Goal: Find specific page/section: Find specific page/section

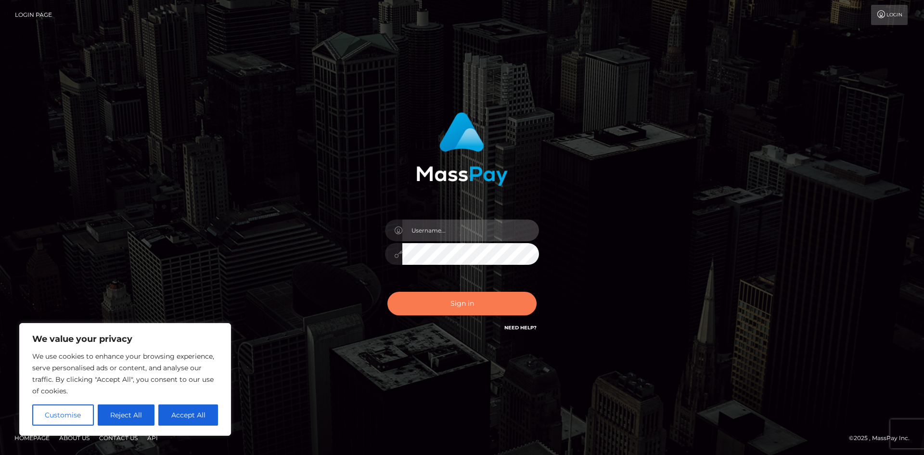
type input "tinan"
click at [501, 308] on button "Sign in" at bounding box center [461, 304] width 149 height 24
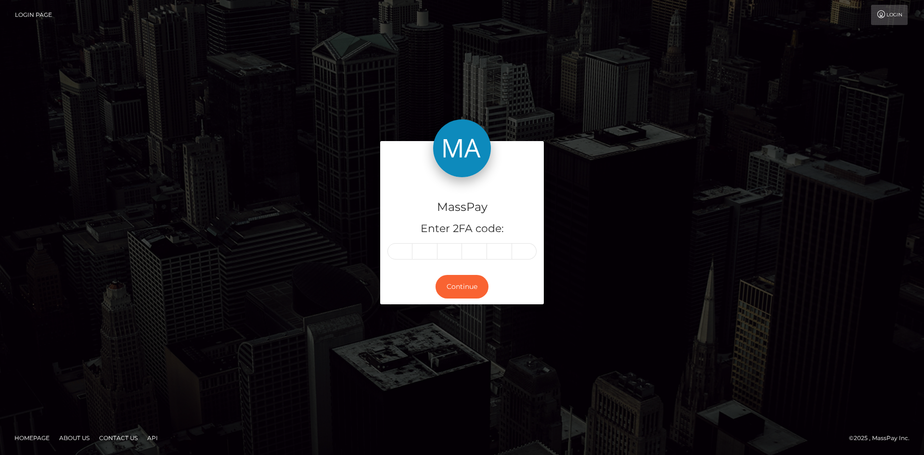
click at [404, 252] on input "text" at bounding box center [399, 251] width 25 height 16
click at [452, 245] on input "text" at bounding box center [449, 251] width 25 height 16
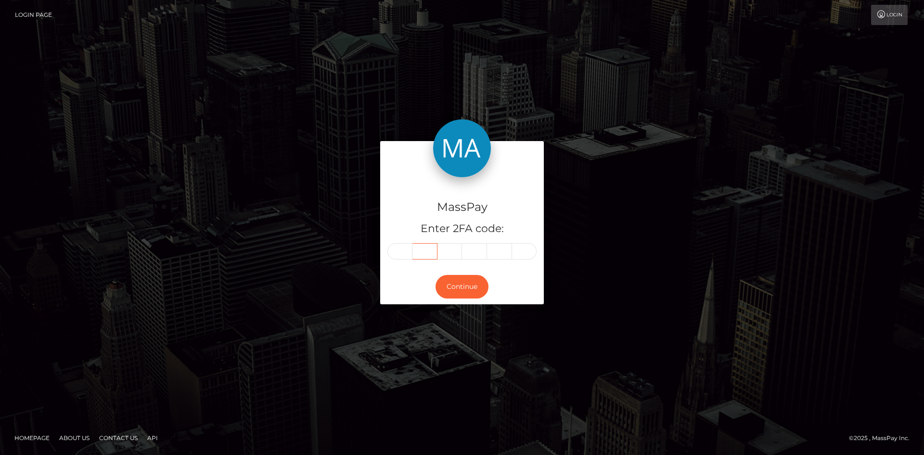
click at [435, 252] on input "text" at bounding box center [424, 251] width 25 height 16
click at [408, 256] on input "text" at bounding box center [399, 251] width 25 height 16
type input "0"
type input "6"
type input "8"
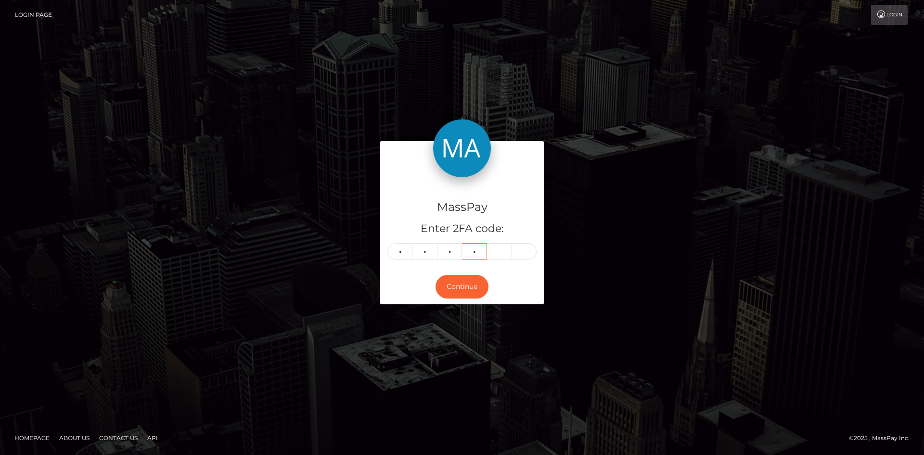
type input "4"
type input "6"
type input "1"
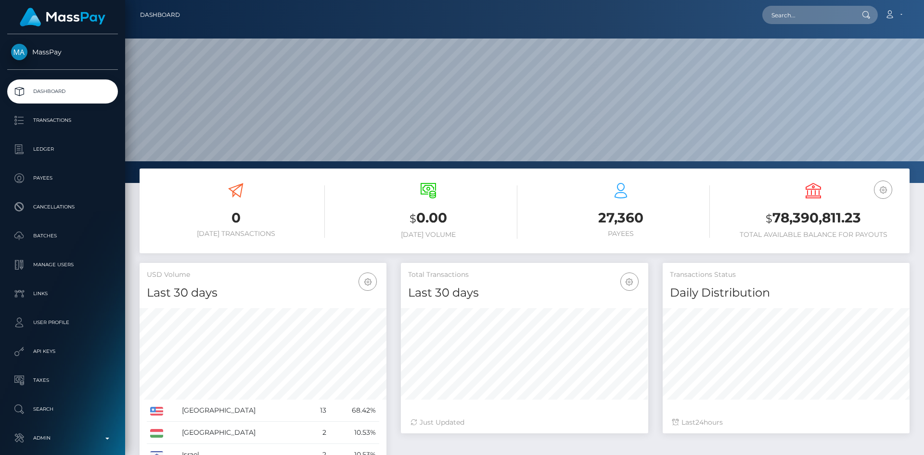
scroll to position [171, 247]
paste input "689d6a50de89659d4604fb22"
type input "689d6a50de89659d4604fb22"
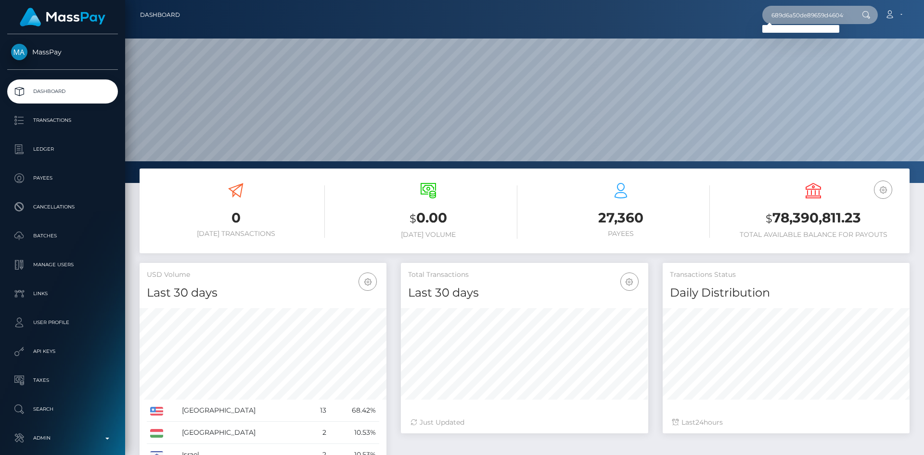
click at [799, 14] on input "689d6a50de89659d4604fb22" at bounding box center [807, 15] width 90 height 18
paste input "63f3b0aa1fe6601db309284b"
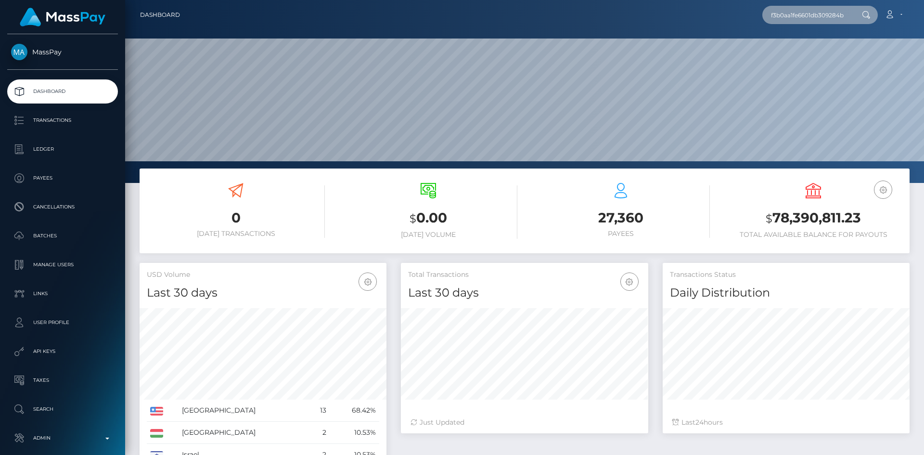
type input "63f3b0aa1fe6601db309284b"
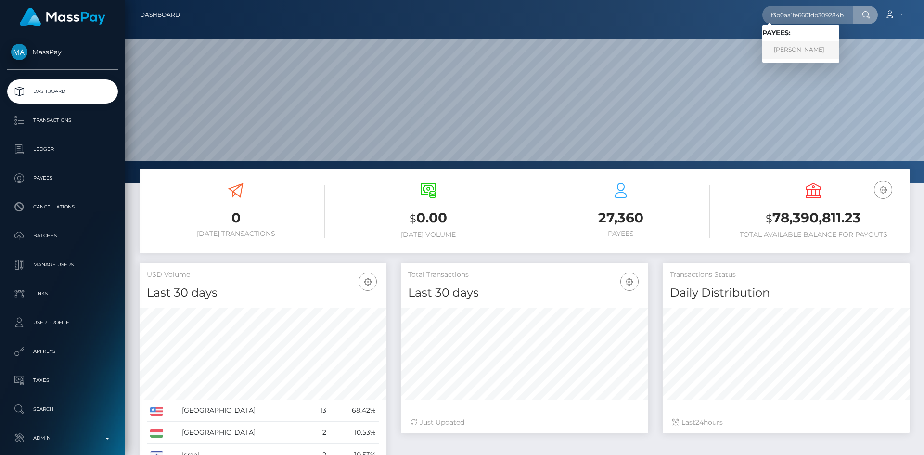
click at [815, 48] on link "REBECCA LEIGH KAY" at bounding box center [800, 50] width 77 height 18
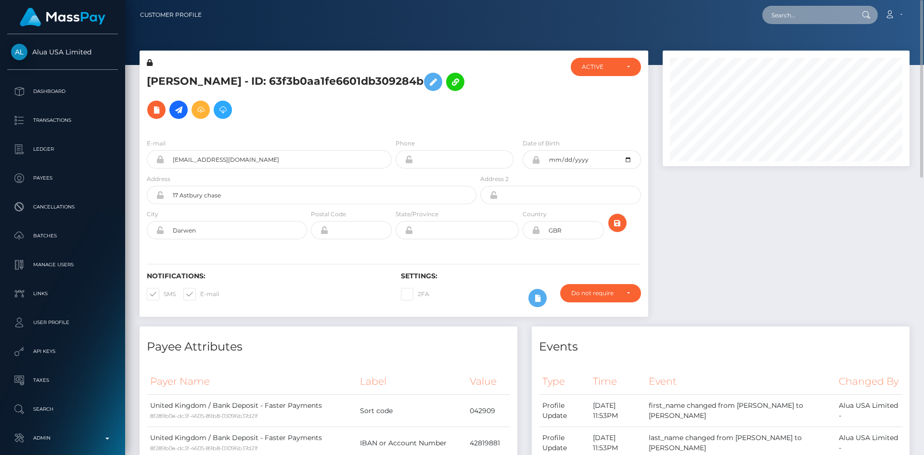
paste input "64920de3e89baf691705ee6e"
type input "64920de3e89baf691705ee6e"
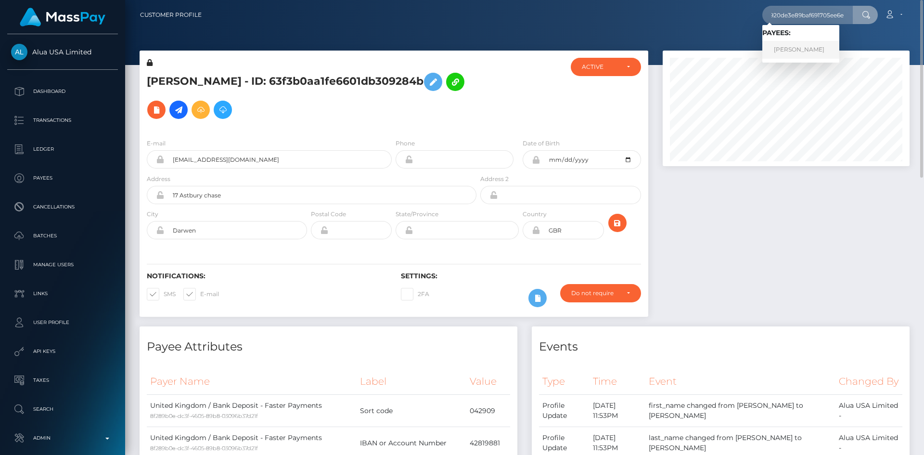
click at [795, 49] on link "Megan Phillips" at bounding box center [800, 50] width 77 height 18
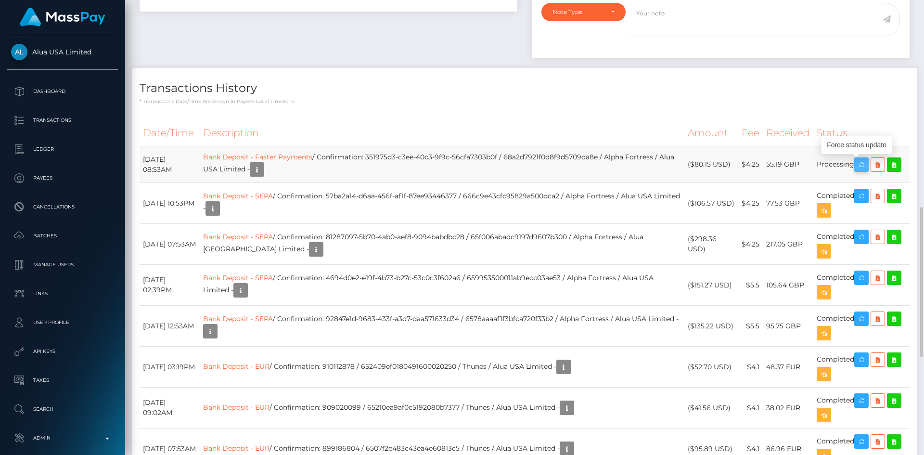
scroll to position [115, 247]
click at [862, 165] on icon "button" at bounding box center [861, 165] width 12 height 12
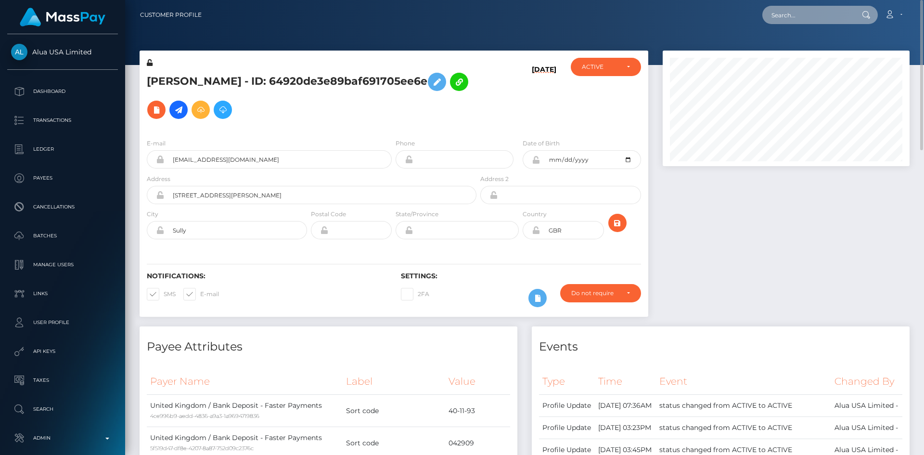
paste input "66102a98560d40b80f0a4850"
type input "66102a98560d40b80f0a4850"
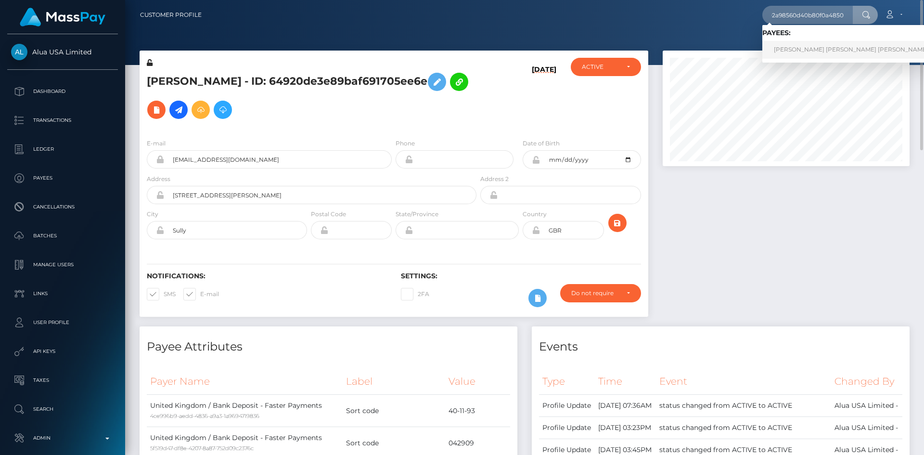
click at [831, 53] on link "REBECCA MARY ELIZABETH WOODS" at bounding box center [851, 50] width 178 height 18
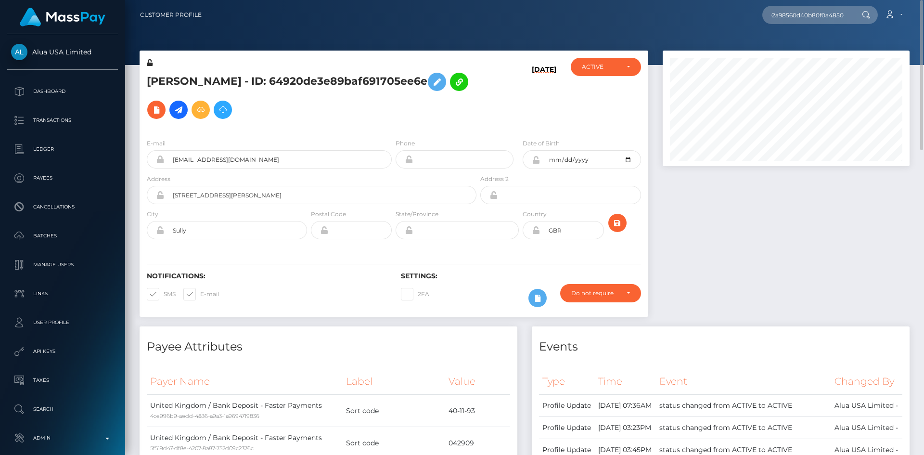
scroll to position [0, 0]
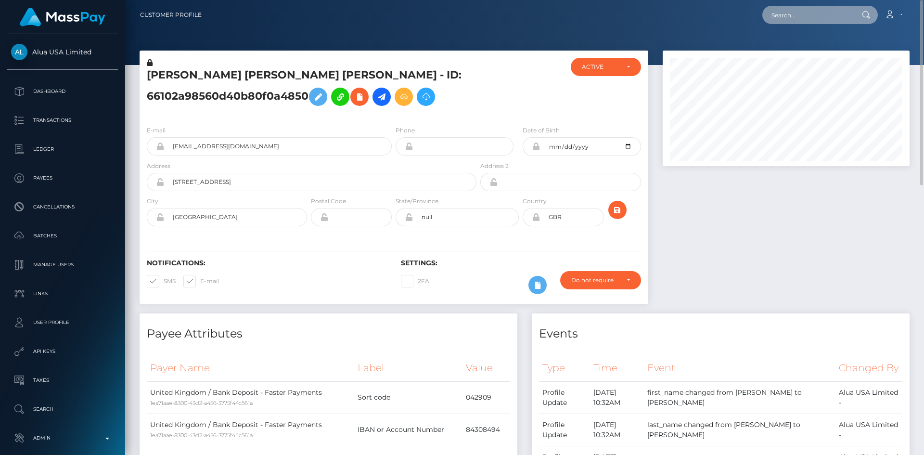
paste input "64e90516c023e3152c05da67"
type input "64e90516c023e3152c05da67"
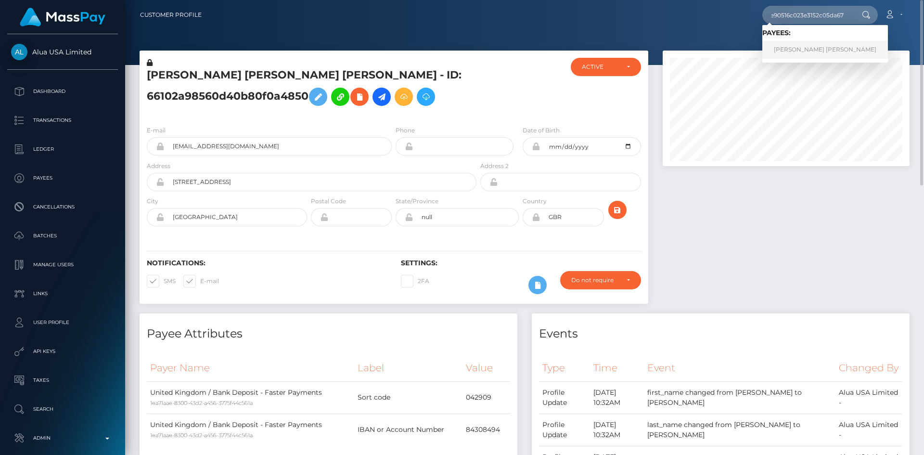
click at [819, 55] on link "CHARLOTTE MARIE KEMP" at bounding box center [825, 50] width 126 height 18
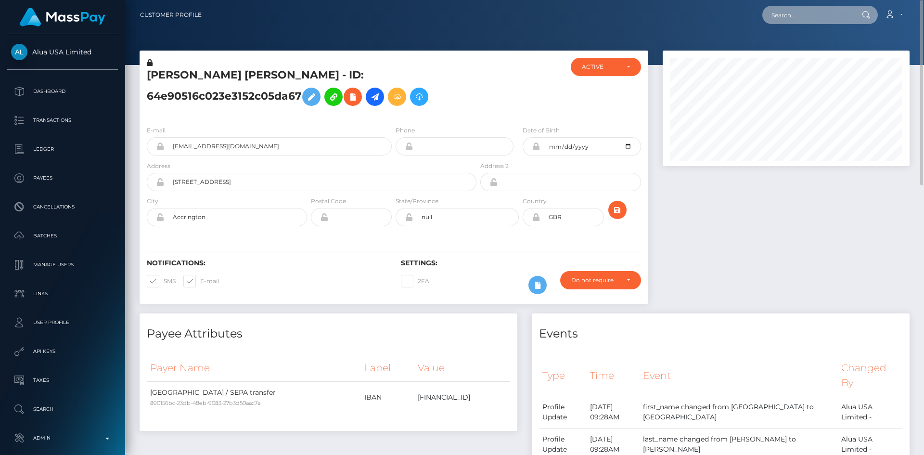
paste input "6795d506b6fcf0771c0db69d"
type input "6795d506b6fcf0771c0db69d"
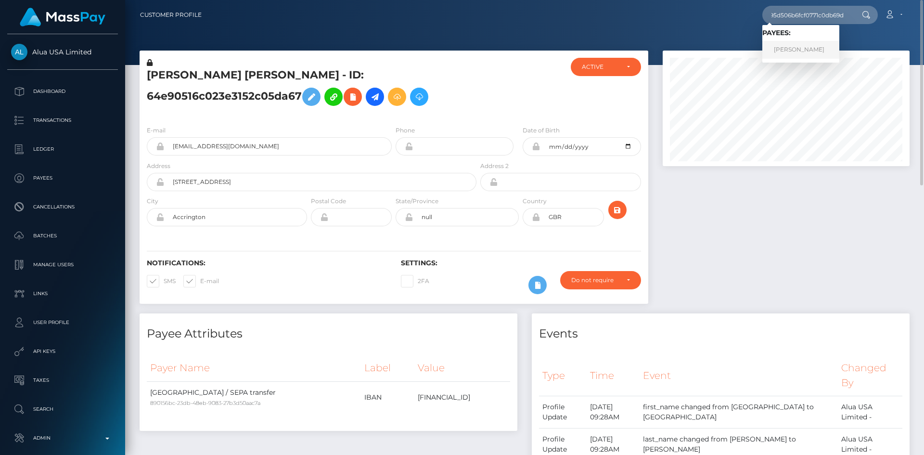
click at [822, 53] on link "Matei Madalina" at bounding box center [800, 50] width 77 height 18
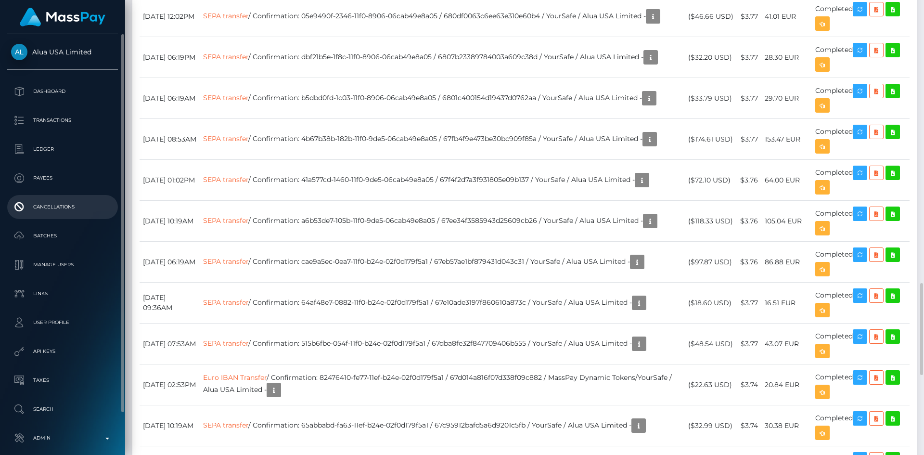
scroll to position [45, 0]
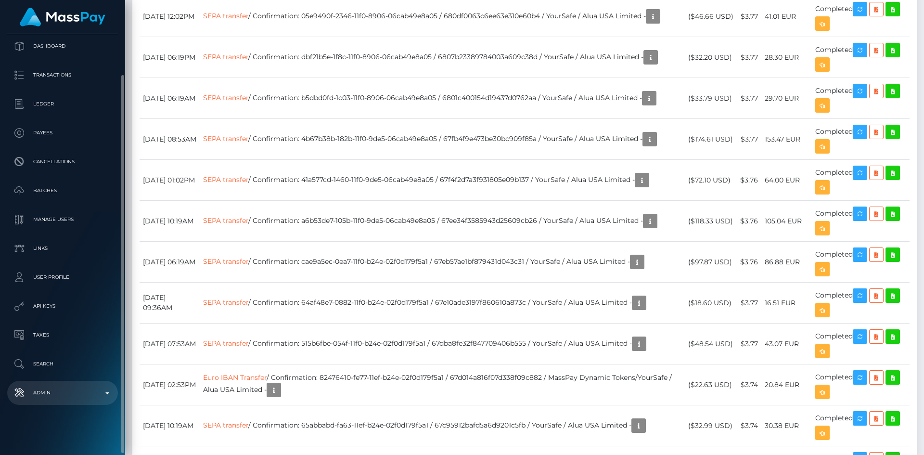
click at [72, 397] on p "Admin" at bounding box center [62, 392] width 103 height 14
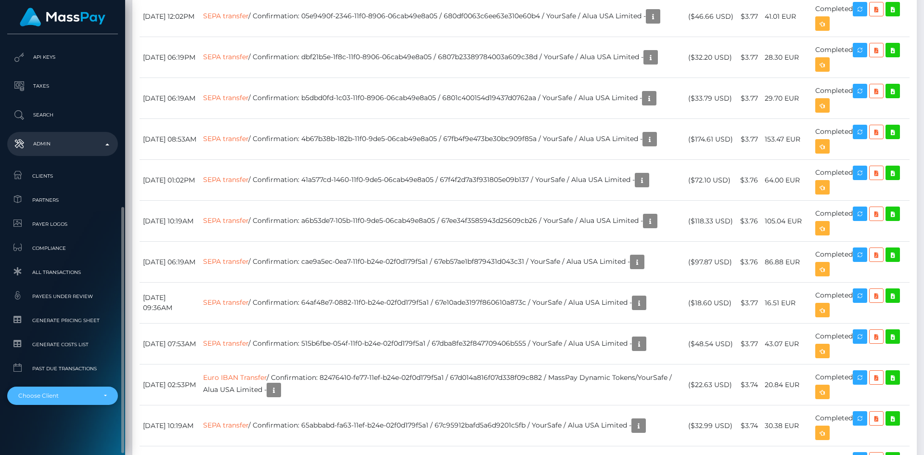
click at [70, 398] on div "Choose Client" at bounding box center [56, 396] width 77 height 8
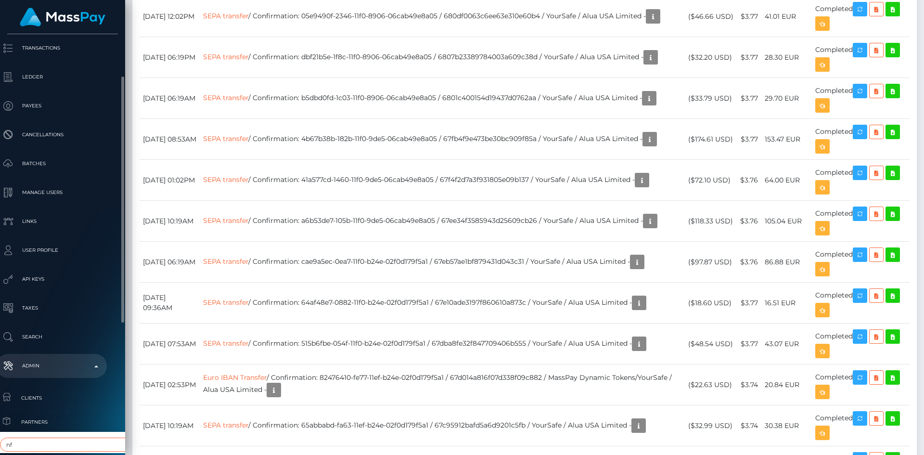
scroll to position [265, 11]
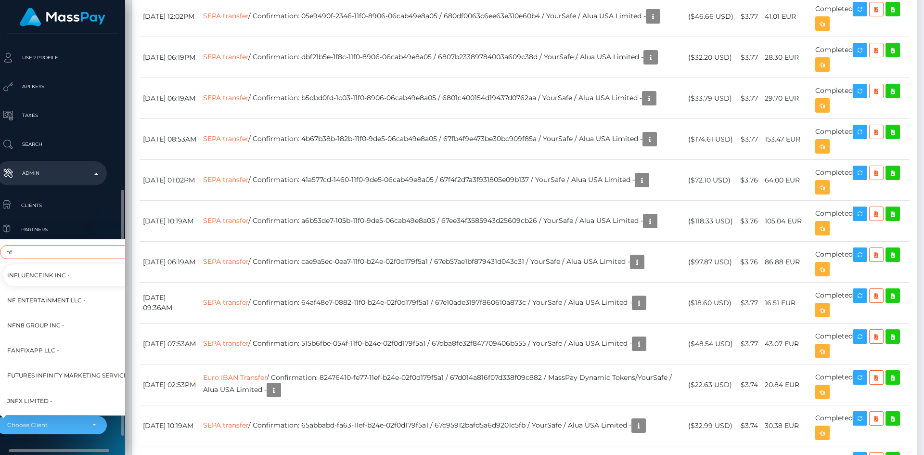
type input "nf"
click at [72, 294] on span "NF Entertainment LLC -" at bounding box center [46, 300] width 78 height 13
select select "60"
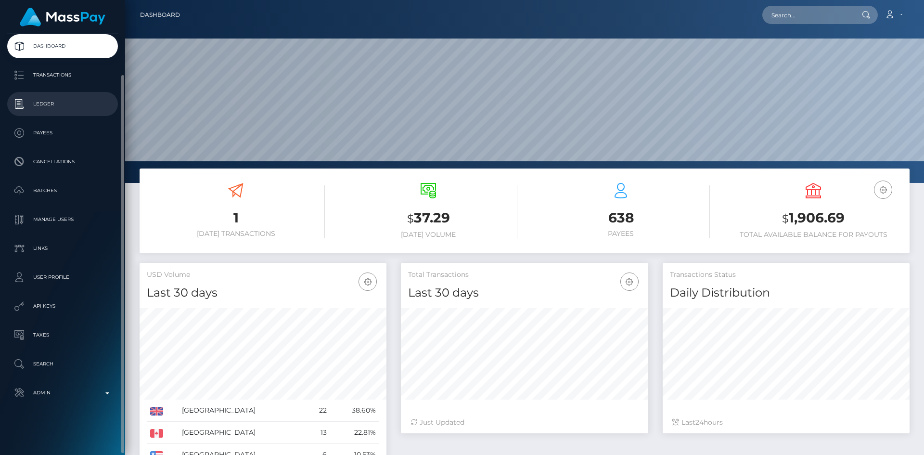
click at [52, 110] on p "Ledger" at bounding box center [62, 104] width 103 height 14
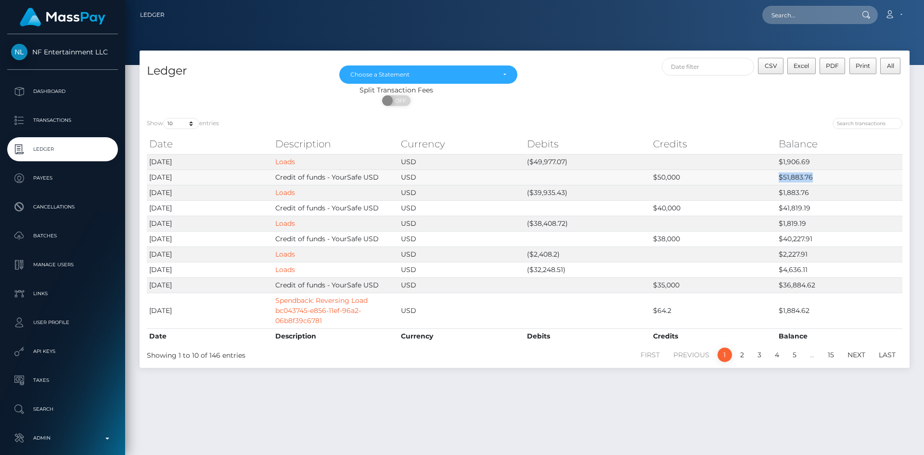
drag, startPoint x: 818, startPoint y: 176, endPoint x: 776, endPoint y: 178, distance: 42.4
click at [776, 178] on td "$51,883.76" at bounding box center [839, 176] width 126 height 15
